Goal: Navigation & Orientation: Understand site structure

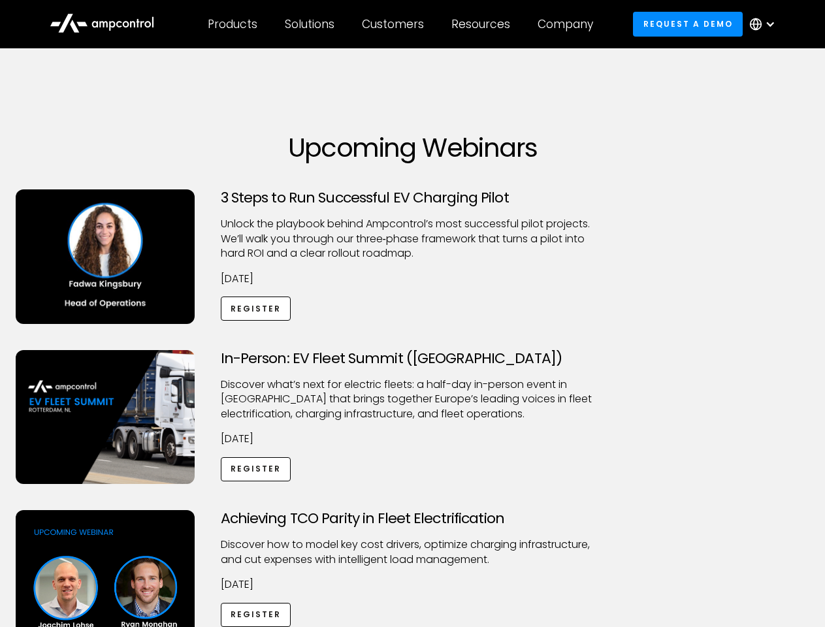
click at [402, 24] on div "Customers" at bounding box center [393, 24] width 62 height 14
click at [232, 24] on div "Products" at bounding box center [233, 24] width 50 height 14
click at [310, 24] on div "Solutions" at bounding box center [310, 24] width 50 height 14
click at [395, 24] on div "Customers" at bounding box center [393, 24] width 62 height 14
click at [483, 24] on div "Resources" at bounding box center [480, 24] width 59 height 14
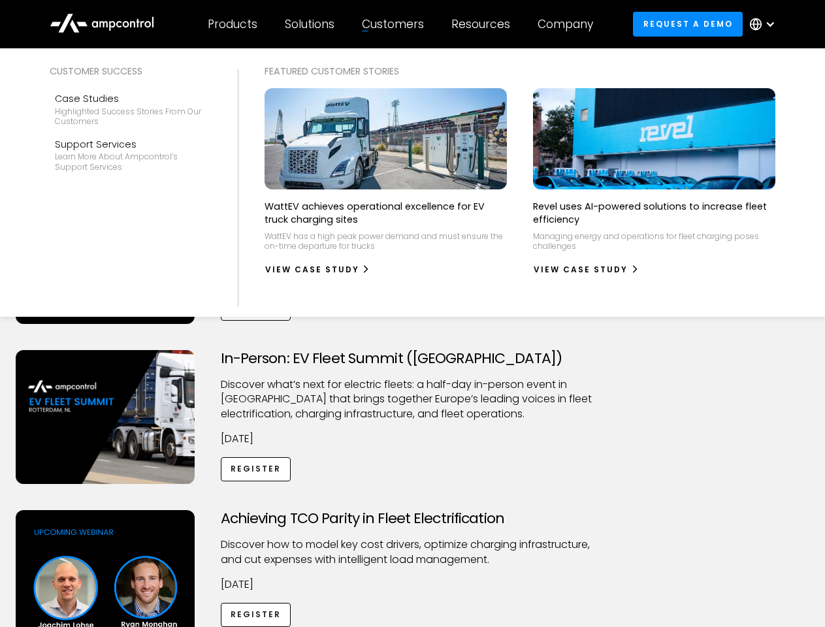
click at [570, 24] on div "Company" at bounding box center [566, 24] width 56 height 14
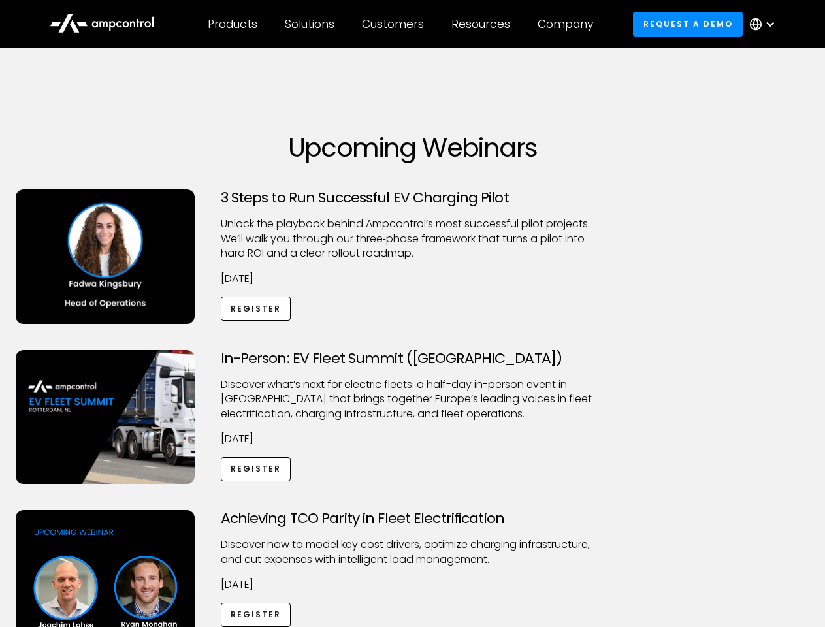
click at [766, 24] on div at bounding box center [770, 24] width 10 height 10
click at [402, 24] on div "Customers" at bounding box center [393, 24] width 62 height 14
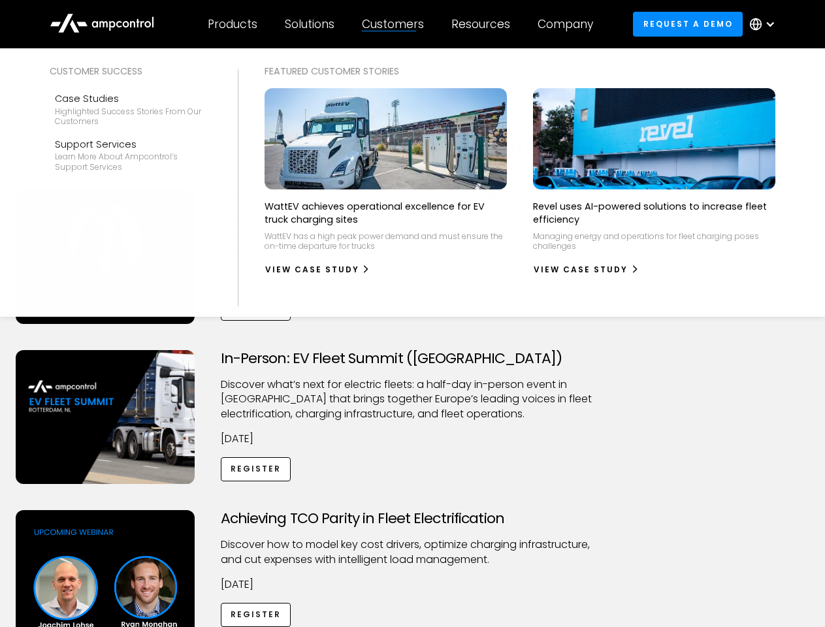
click at [232, 24] on div "Products" at bounding box center [233, 24] width 50 height 14
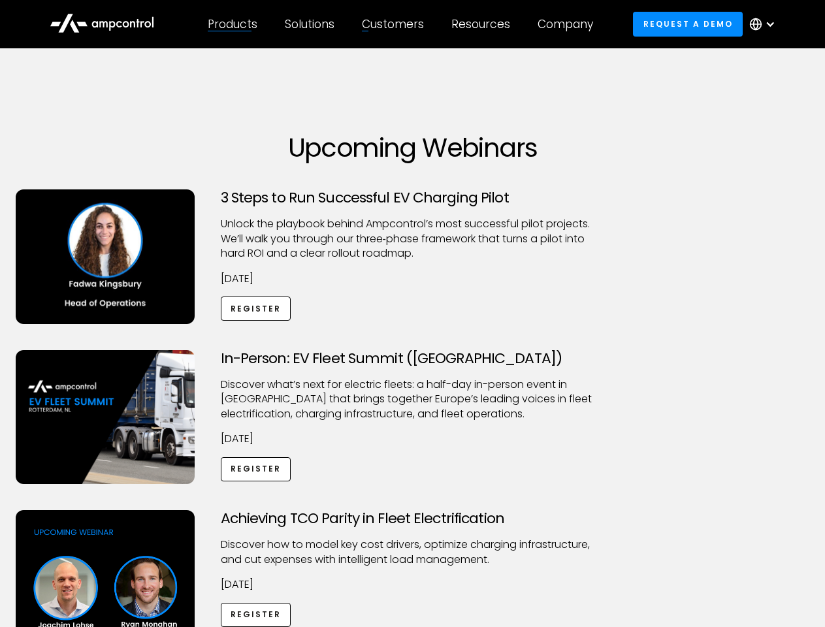
click at [310, 24] on div "Solutions" at bounding box center [310, 24] width 50 height 14
click at [395, 24] on div "Customers" at bounding box center [393, 24] width 62 height 14
click at [483, 24] on div "Resources" at bounding box center [480, 24] width 59 height 14
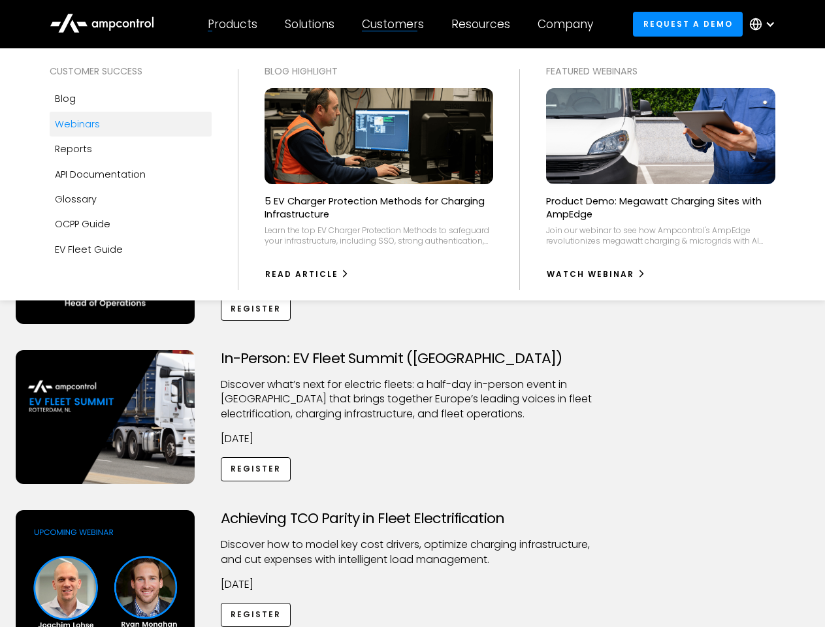
click at [570, 24] on div "Company" at bounding box center [566, 24] width 56 height 14
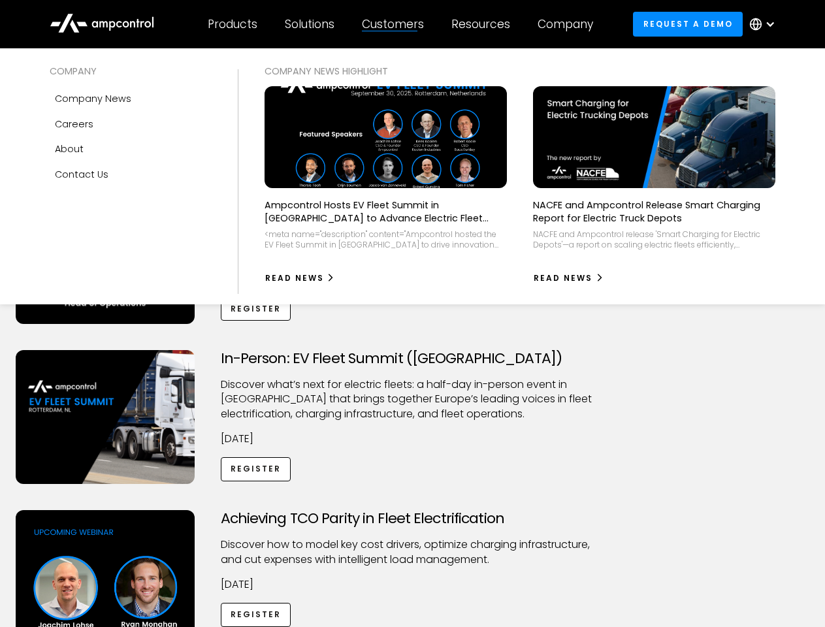
click at [766, 24] on div at bounding box center [770, 24] width 10 height 10
